Goal: Check status: Check status

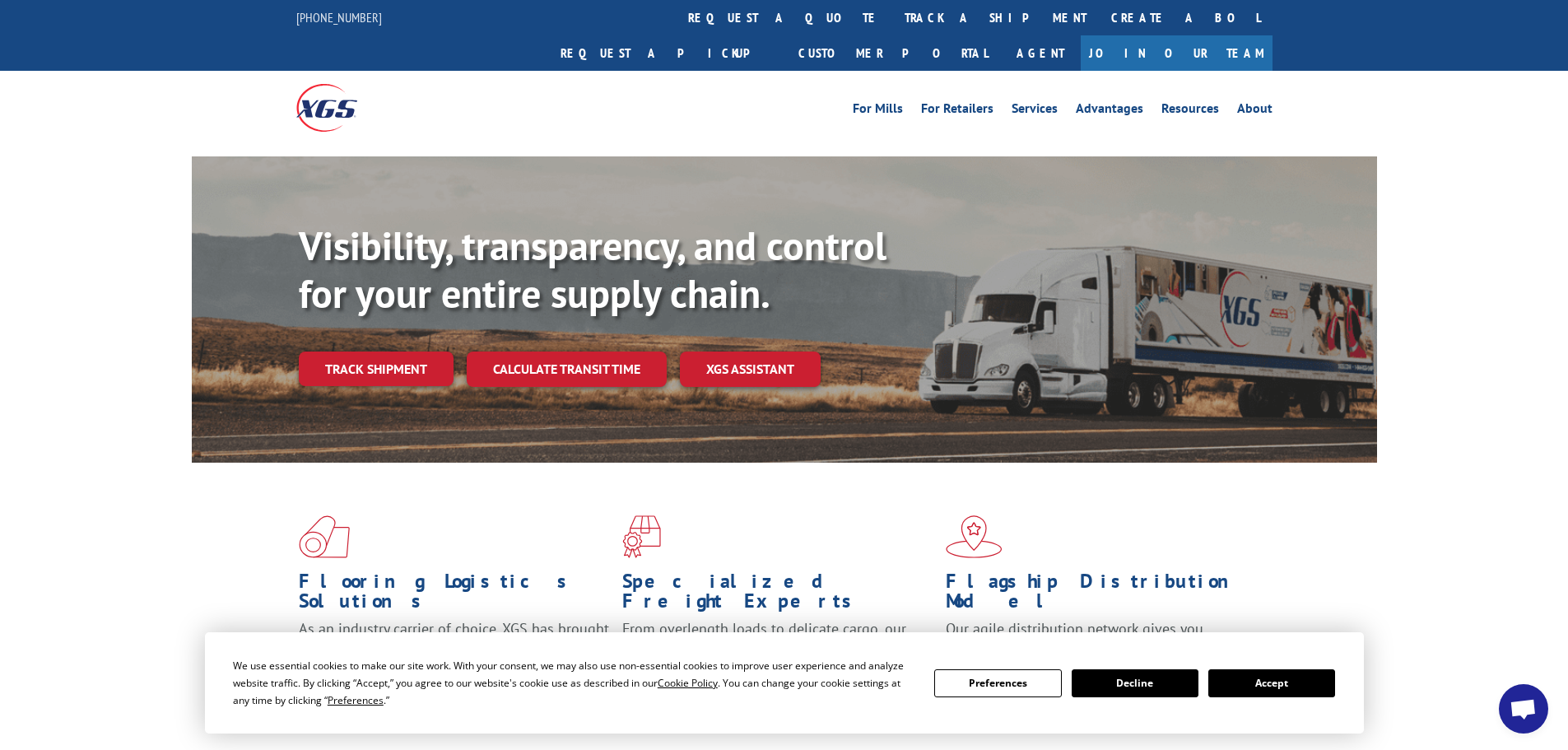
click at [1295, 680] on button "Accept" at bounding box center [1271, 683] width 127 height 28
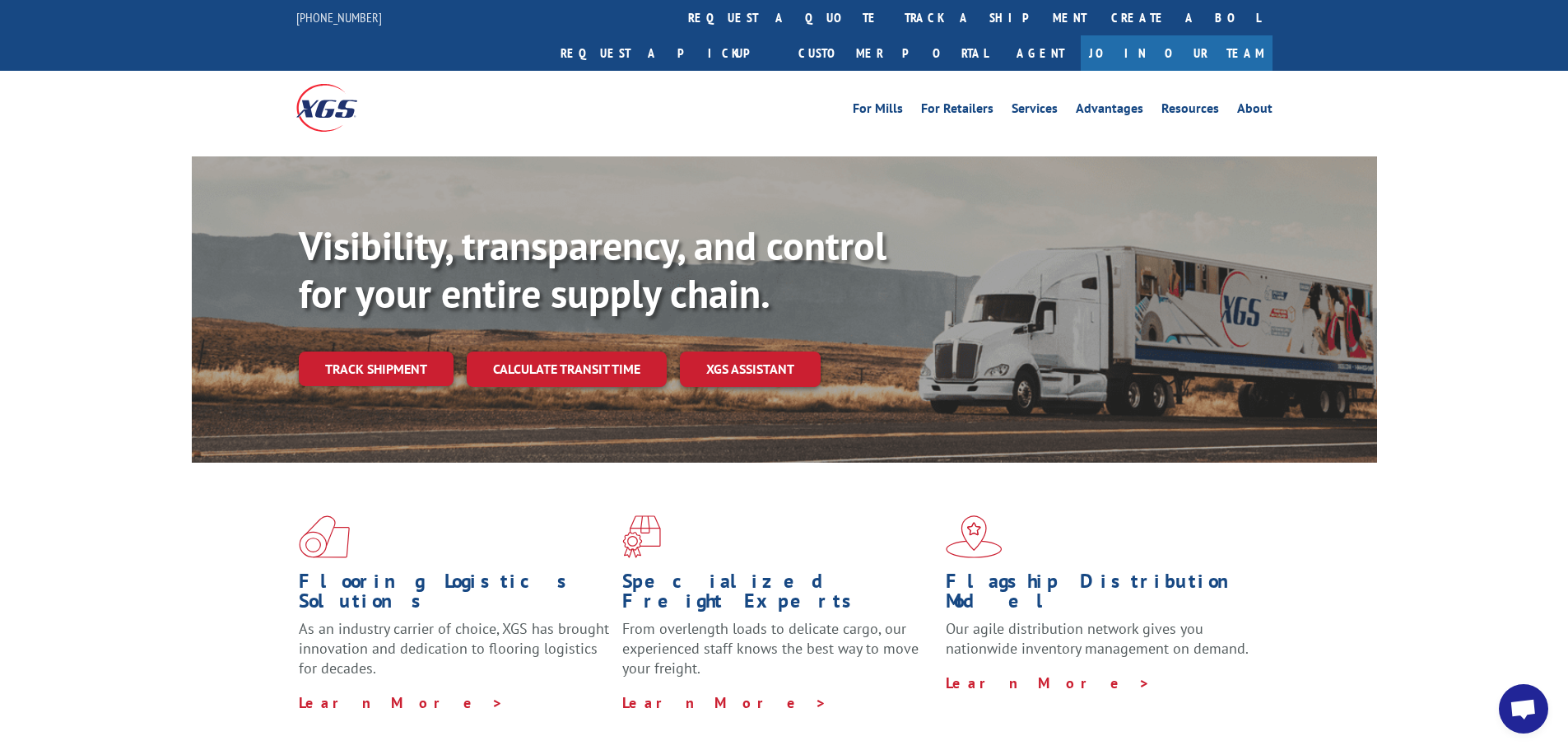
click at [408, 352] on link "Track shipment" at bounding box center [376, 368] width 155 height 35
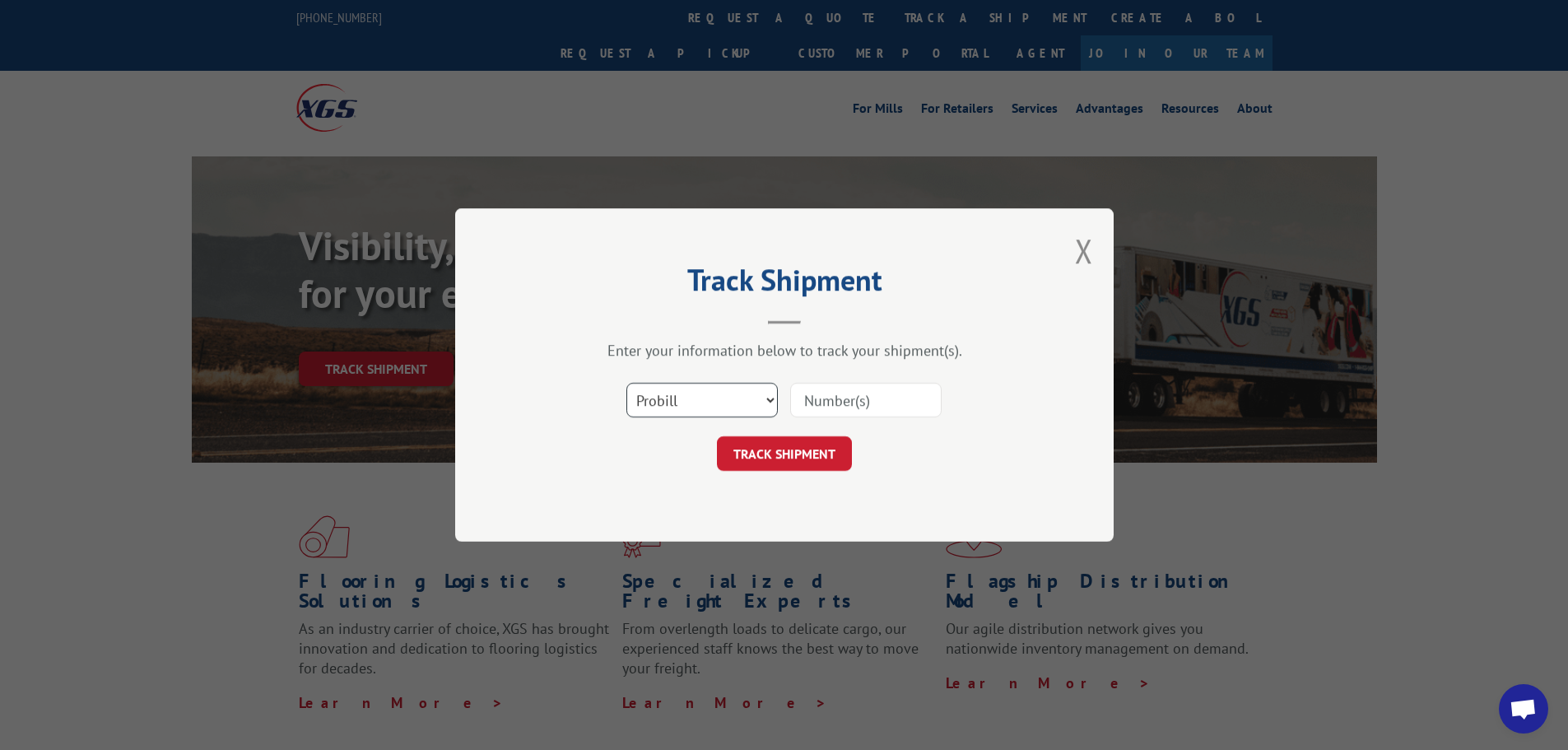
click at [740, 405] on select "Select category... Probill BOL PO" at bounding box center [702, 399] width 151 height 35
select select "bol"
click at [627, 383] on select "Select category... Probill BOL PO" at bounding box center [702, 399] width 151 height 35
click at [843, 405] on input at bounding box center [865, 399] width 151 height 35
paste input "5576917"
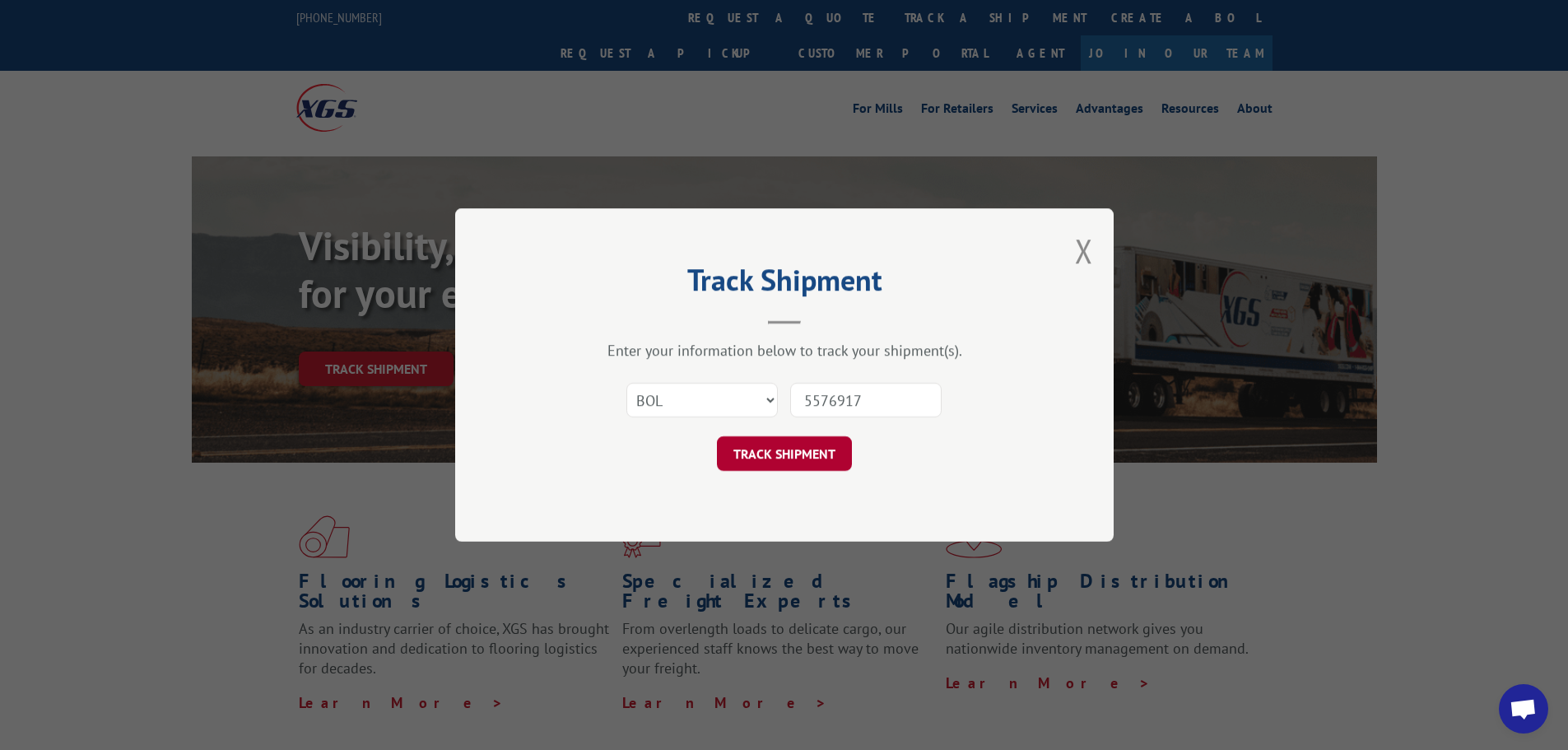
type input "5576917"
click at [809, 454] on button "TRACK SHIPMENT" at bounding box center [784, 453] width 135 height 35
